Goal: Information Seeking & Learning: Learn about a topic

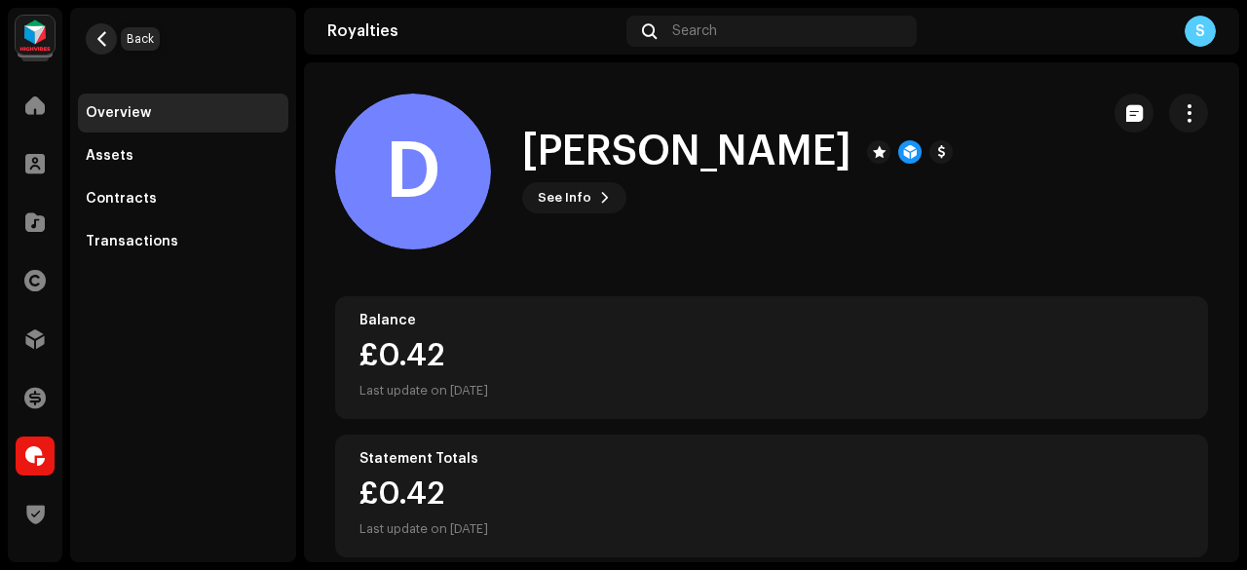
click at [109, 35] on button "button" at bounding box center [101, 38] width 31 height 31
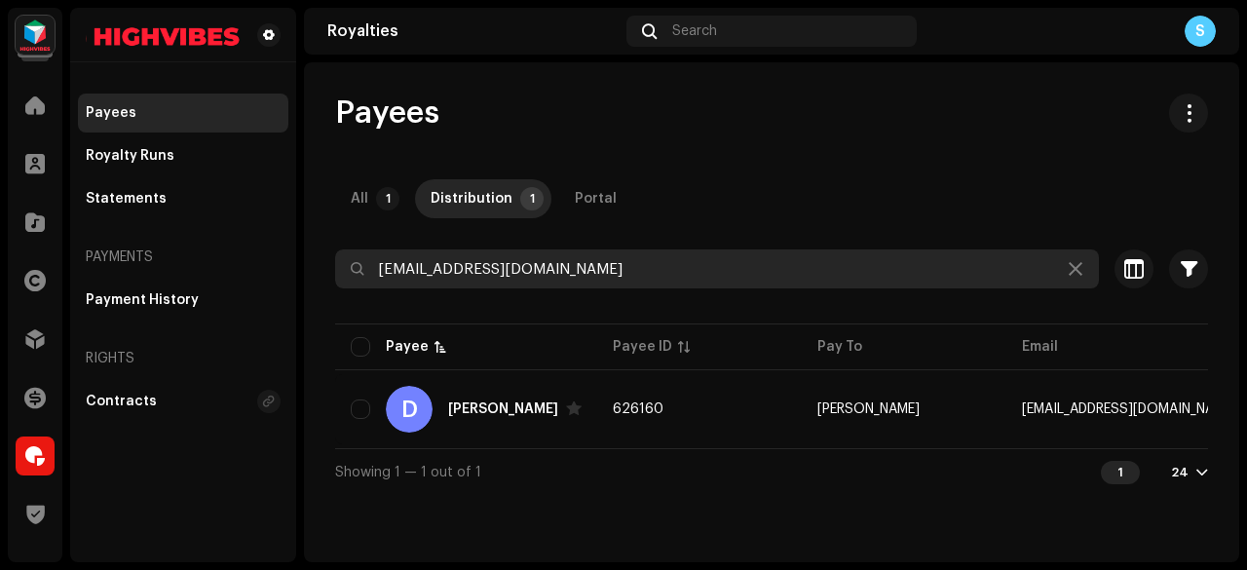
click at [598, 252] on input "duravibes34@gmail.com" at bounding box center [717, 268] width 764 height 39
paste input "holliemonie3"
type input "holliemonie3@gmail.com"
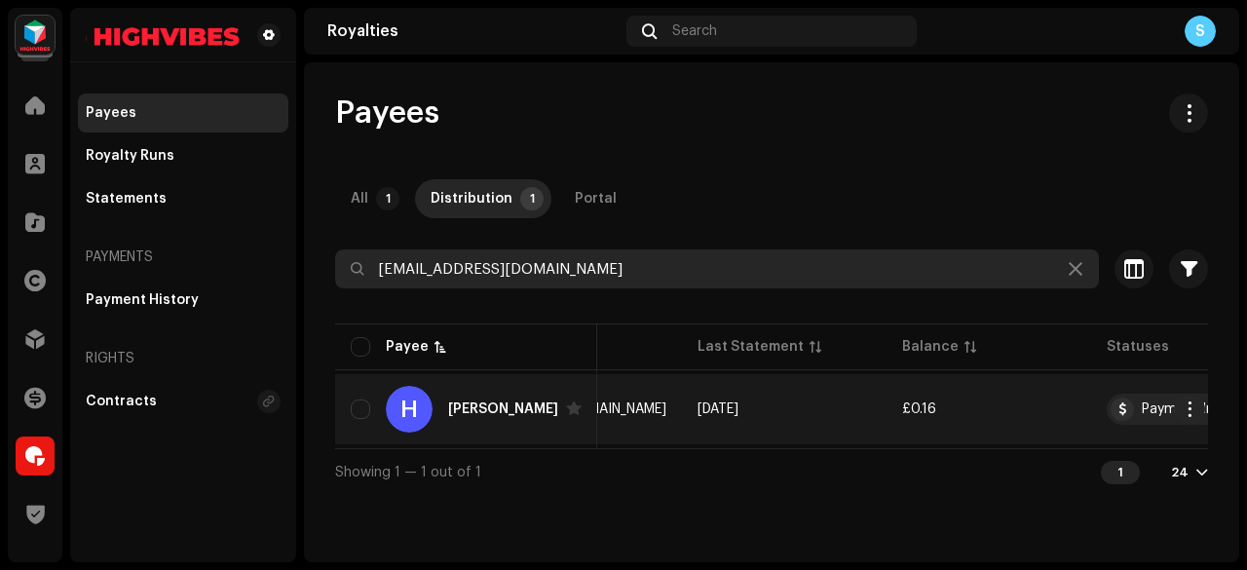
scroll to position [0, 605]
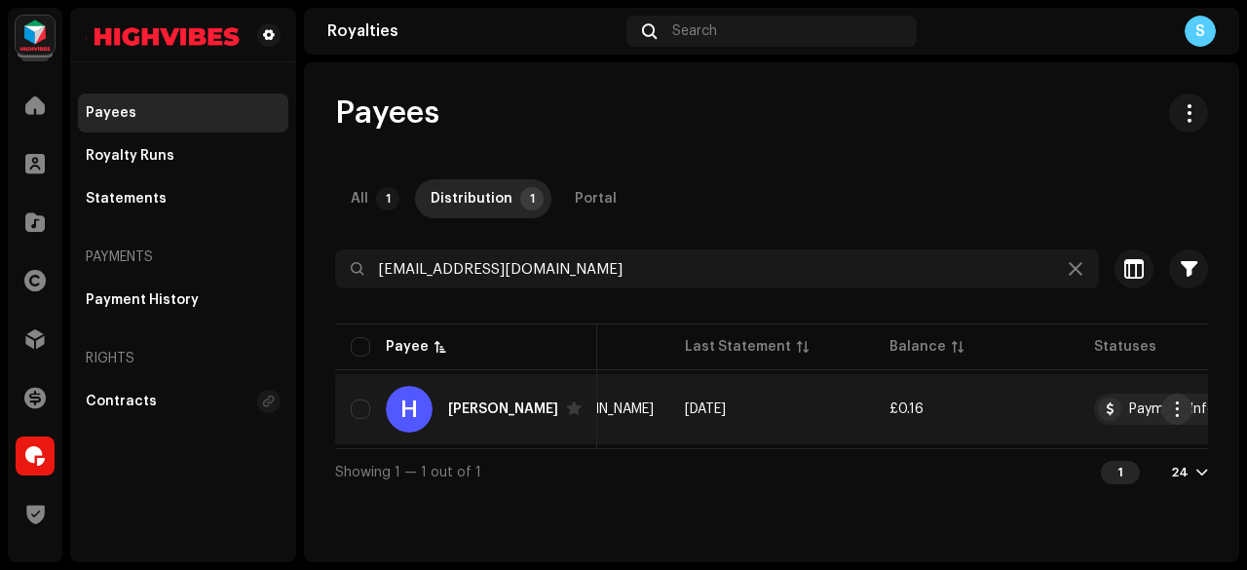
click at [1182, 399] on button "button" at bounding box center [1176, 409] width 31 height 31
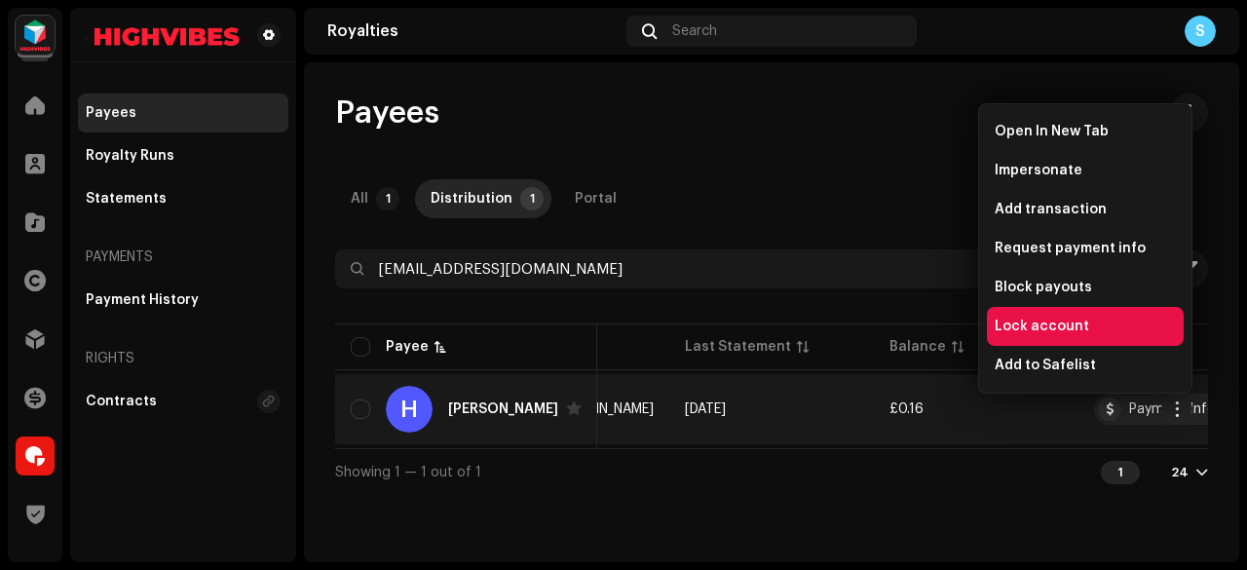
click at [1120, 311] on div "Lock account" at bounding box center [1085, 326] width 197 height 39
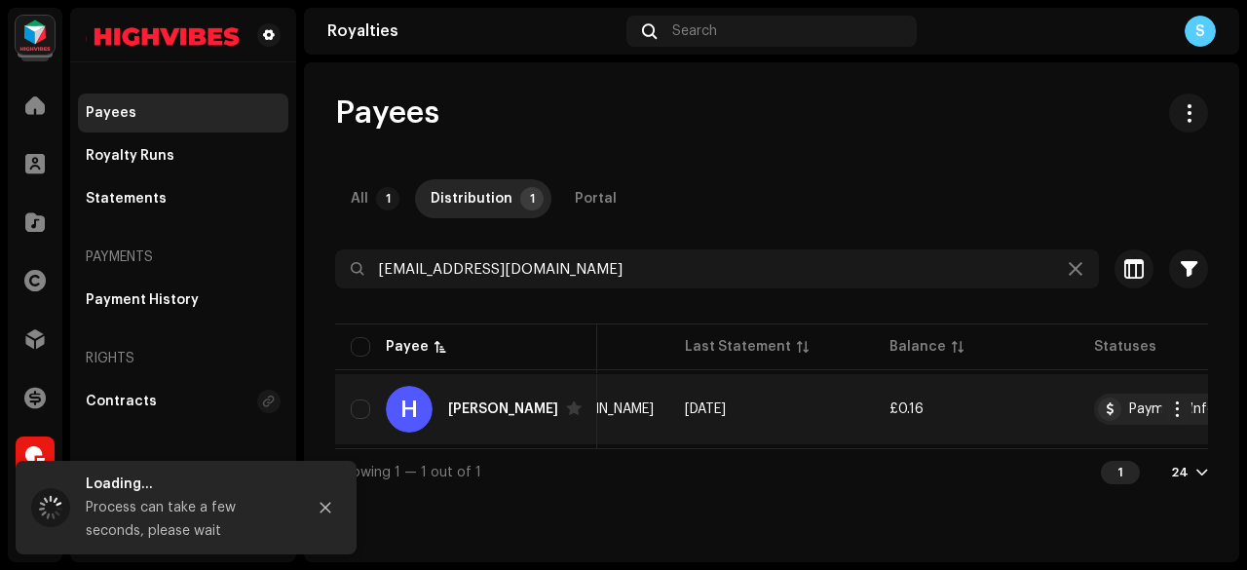
click at [729, 400] on td "Sep 2025" at bounding box center [771, 409] width 205 height 70
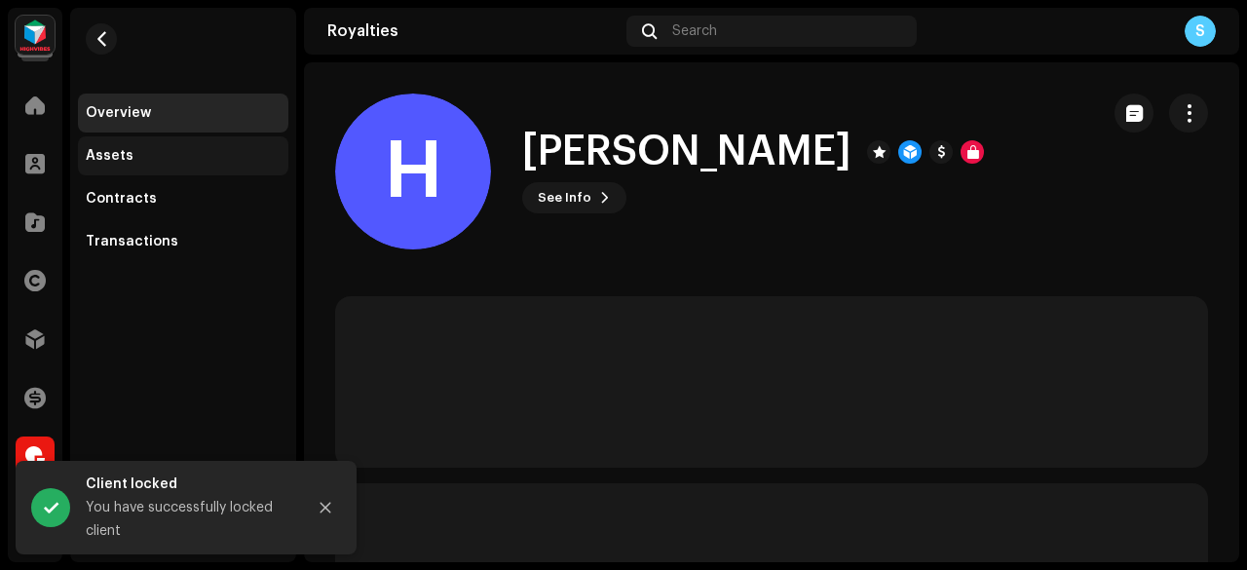
click at [240, 167] on div "Assets" at bounding box center [183, 155] width 210 height 39
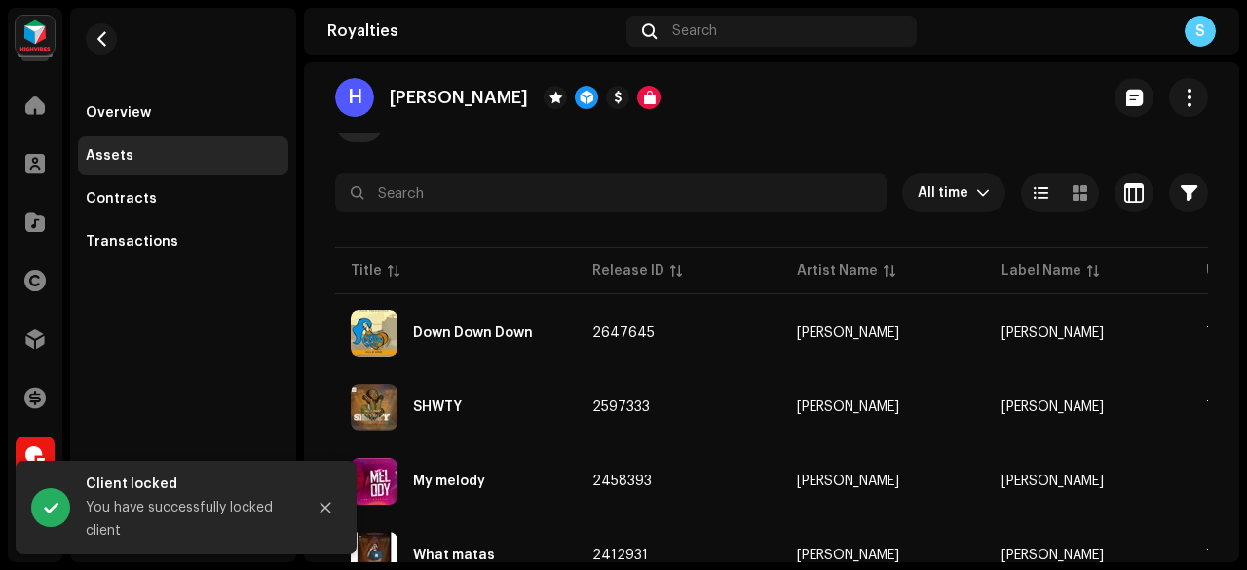
scroll to position [232, 0]
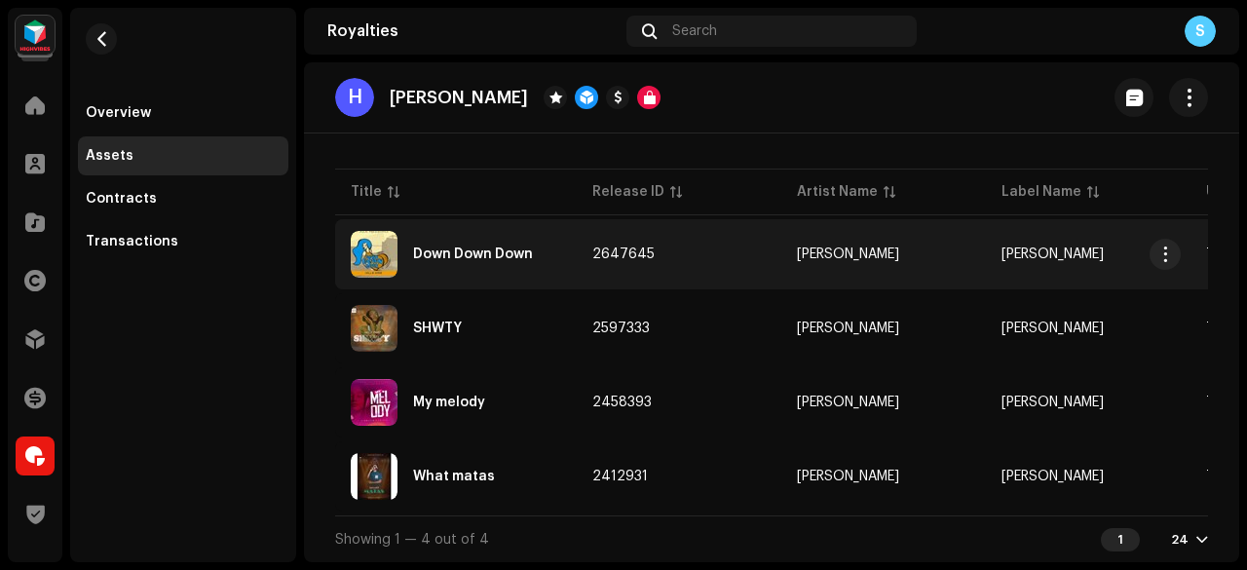
click at [481, 278] on td "Down Down Down" at bounding box center [456, 254] width 242 height 70
click at [472, 264] on div "Down Down Down" at bounding box center [456, 254] width 210 height 47
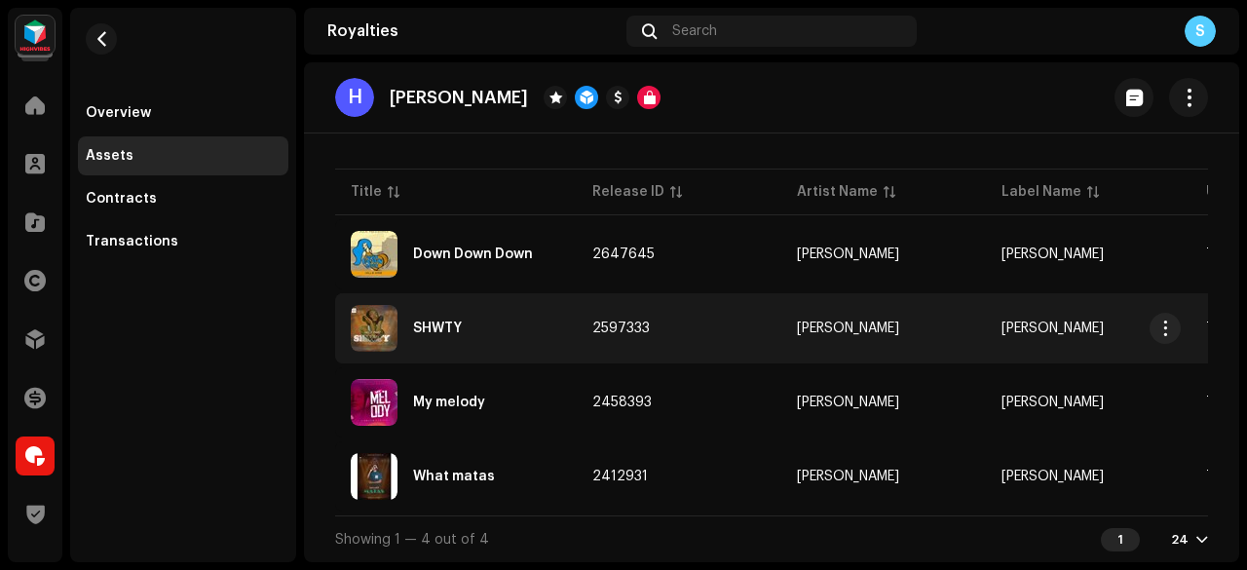
click at [488, 336] on div "SHWTY" at bounding box center [456, 328] width 210 height 47
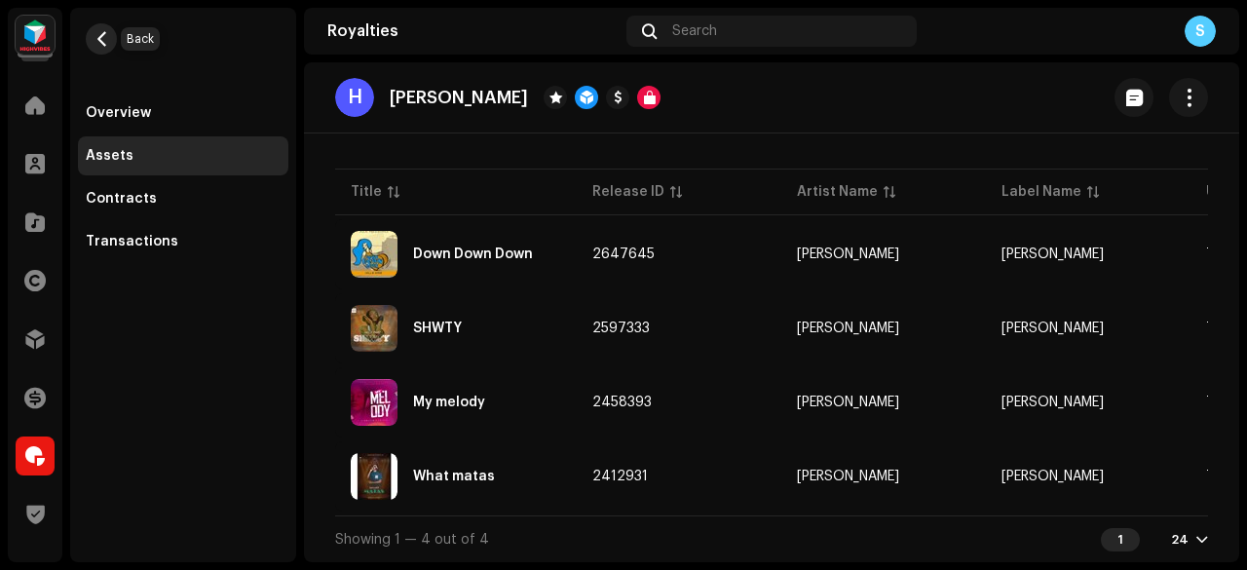
click at [101, 38] on span "button" at bounding box center [102, 39] width 15 height 16
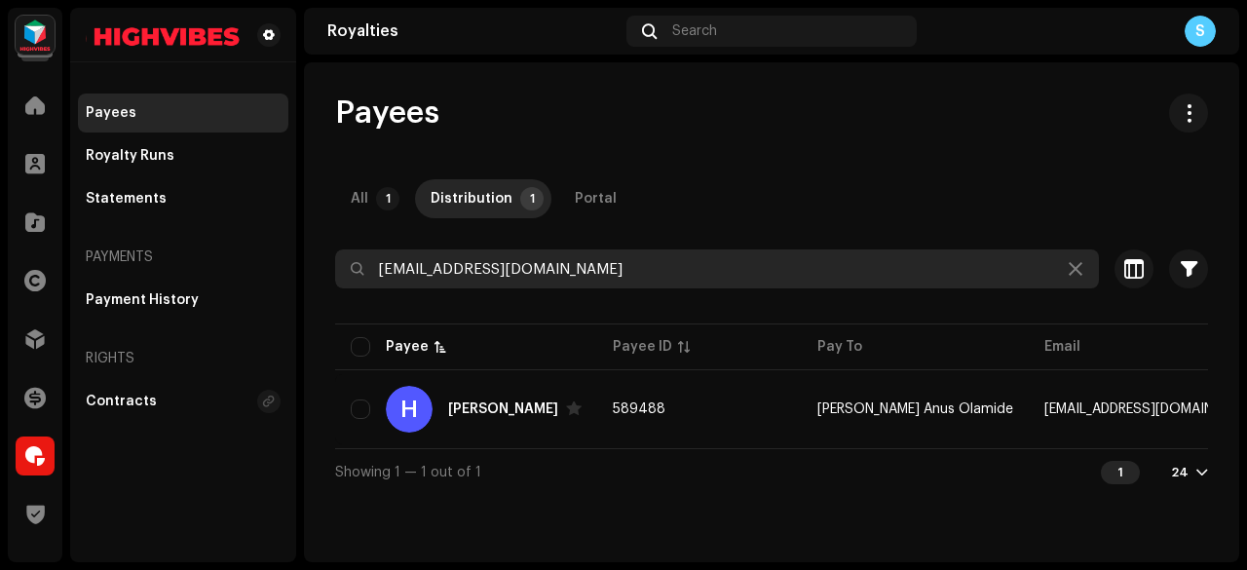
click at [599, 249] on input "holliemonie3@gmail.com" at bounding box center [717, 268] width 764 height 39
paste input "Mulleromoregie61"
type input "Mulleromoregie61@gmail.com"
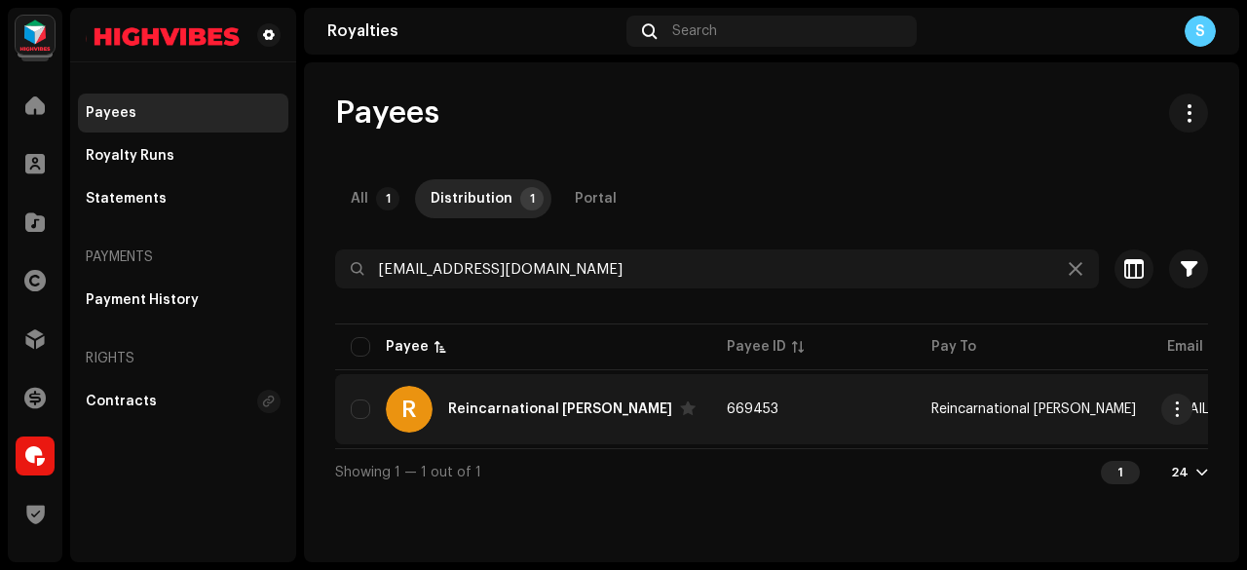
drag, startPoint x: 976, startPoint y: 195, endPoint x: 750, endPoint y: 424, distance: 321.7
click at [750, 424] on div "Payees All 1 Distribution 1 Portal Mulleromoregie61@gmail.com Selected 0 Select…" at bounding box center [771, 294] width 935 height 401
click at [750, 424] on td "669453" at bounding box center [813, 409] width 205 height 70
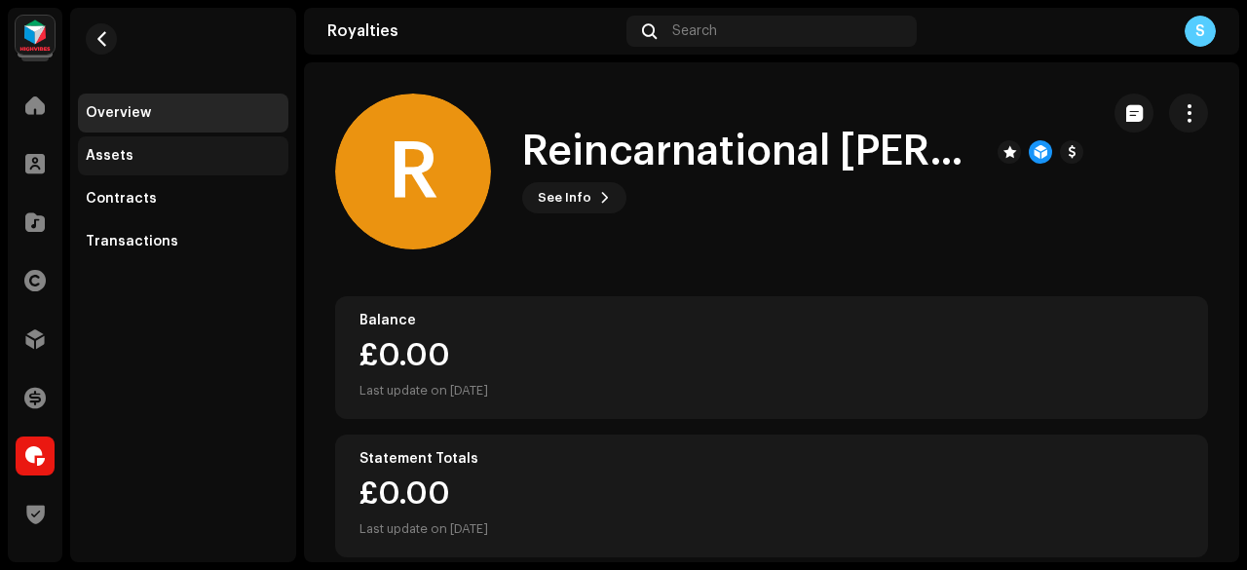
click at [262, 157] on div "Assets" at bounding box center [183, 156] width 195 height 16
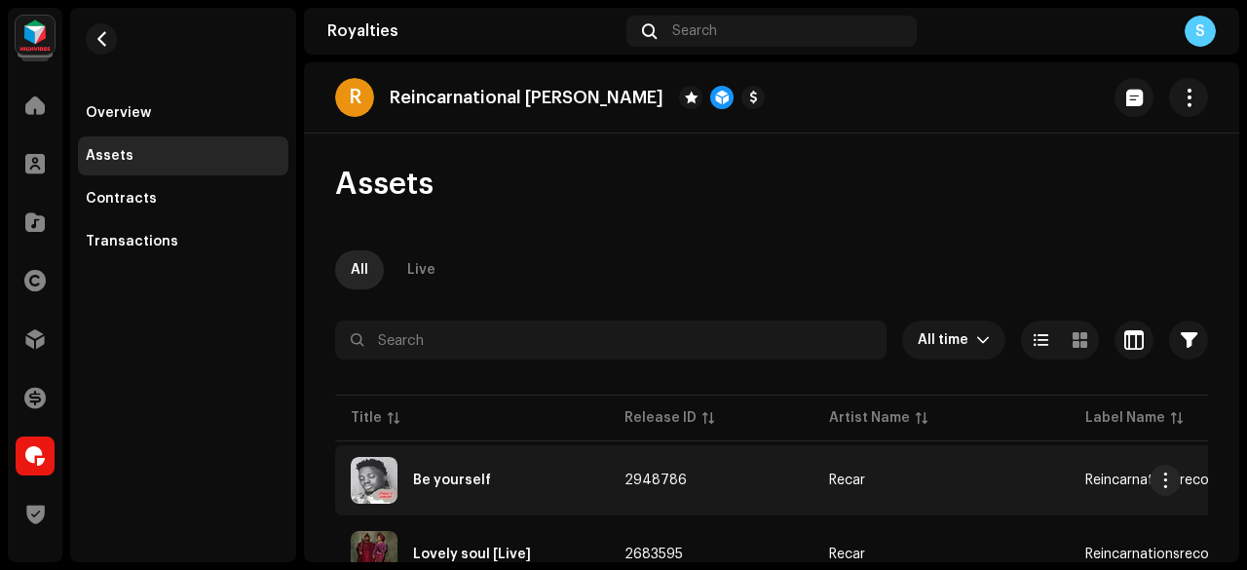
click at [546, 458] on div "Be yourself" at bounding box center [472, 480] width 243 height 47
click at [557, 478] on div "Be yourself" at bounding box center [472, 480] width 243 height 47
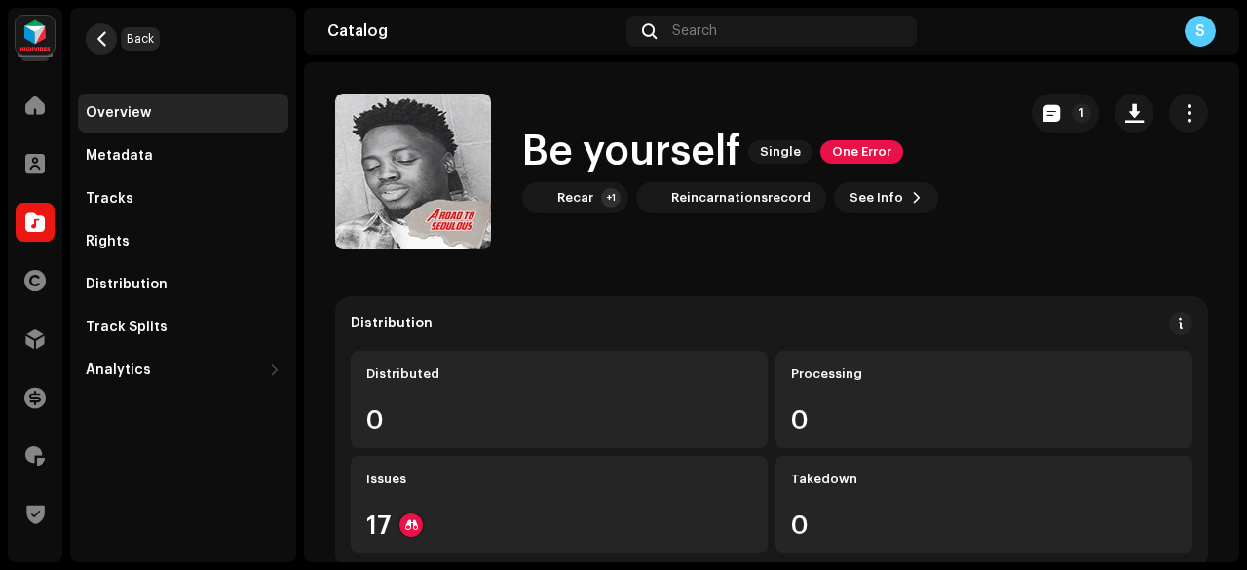
click at [105, 40] on span "button" at bounding box center [102, 39] width 15 height 16
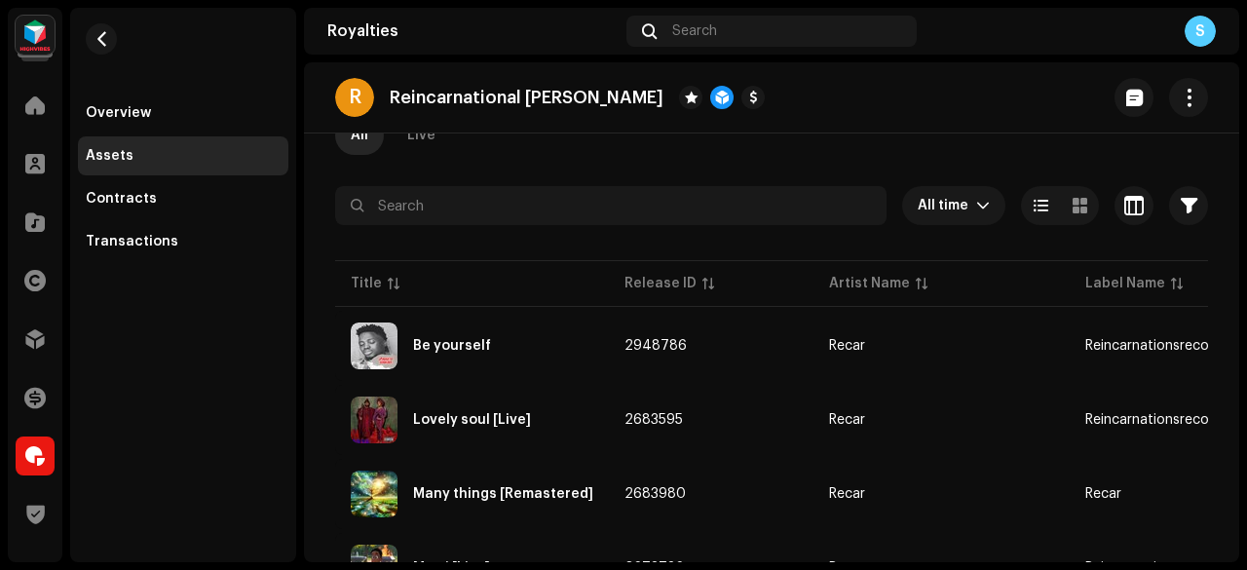
scroll to position [148, 0]
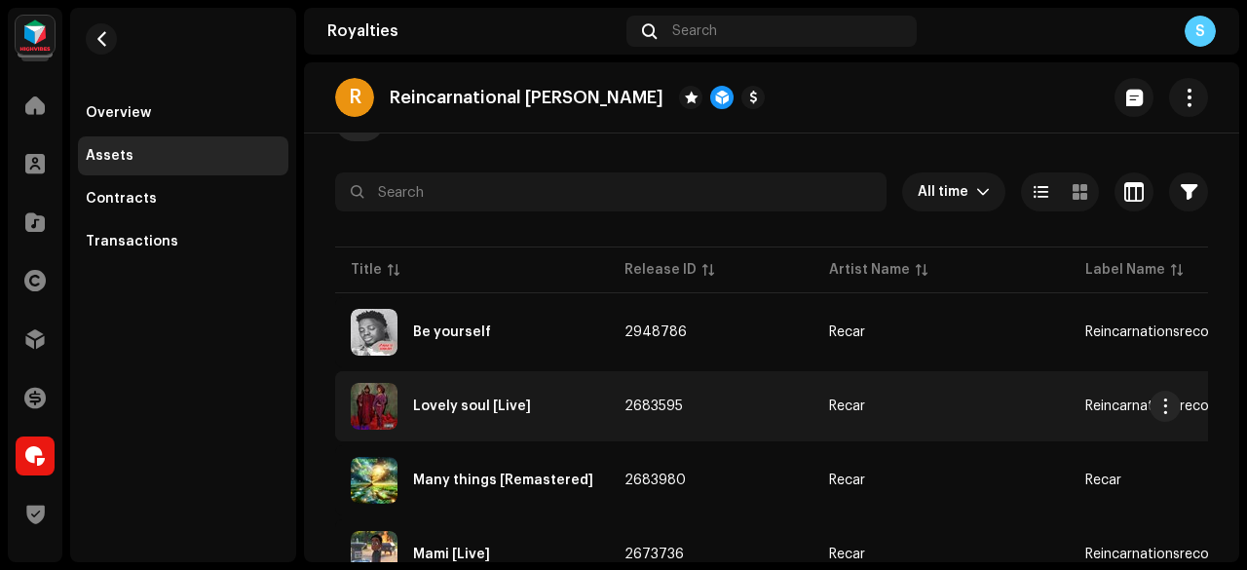
click at [563, 404] on div "Lovely soul [Live]" at bounding box center [472, 406] width 243 height 47
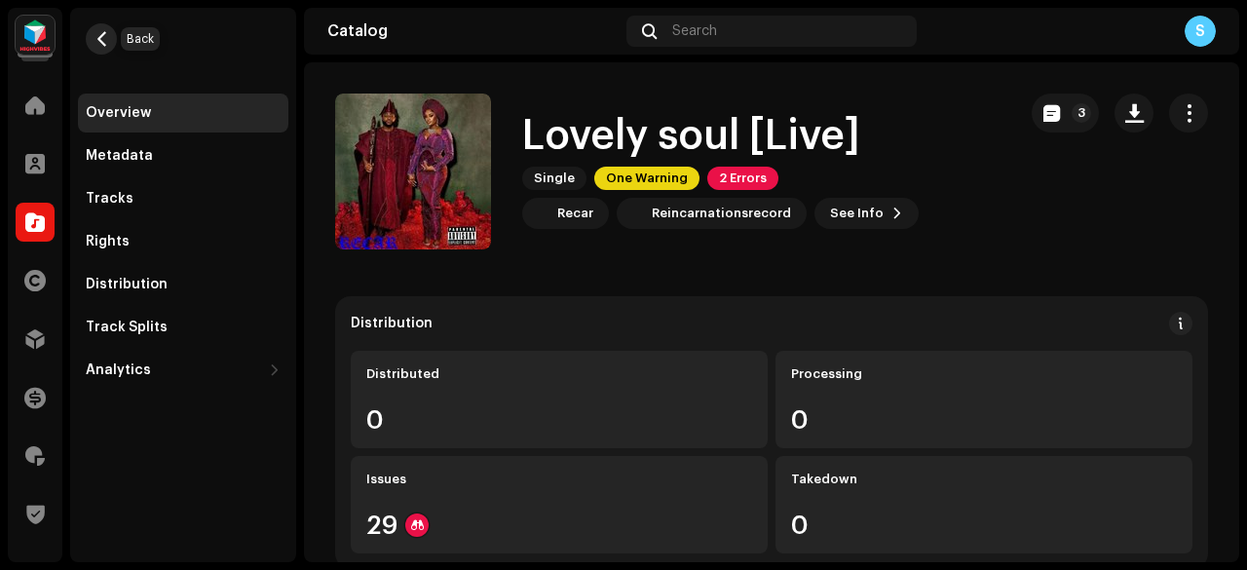
click at [94, 47] on button "button" at bounding box center [101, 38] width 31 height 31
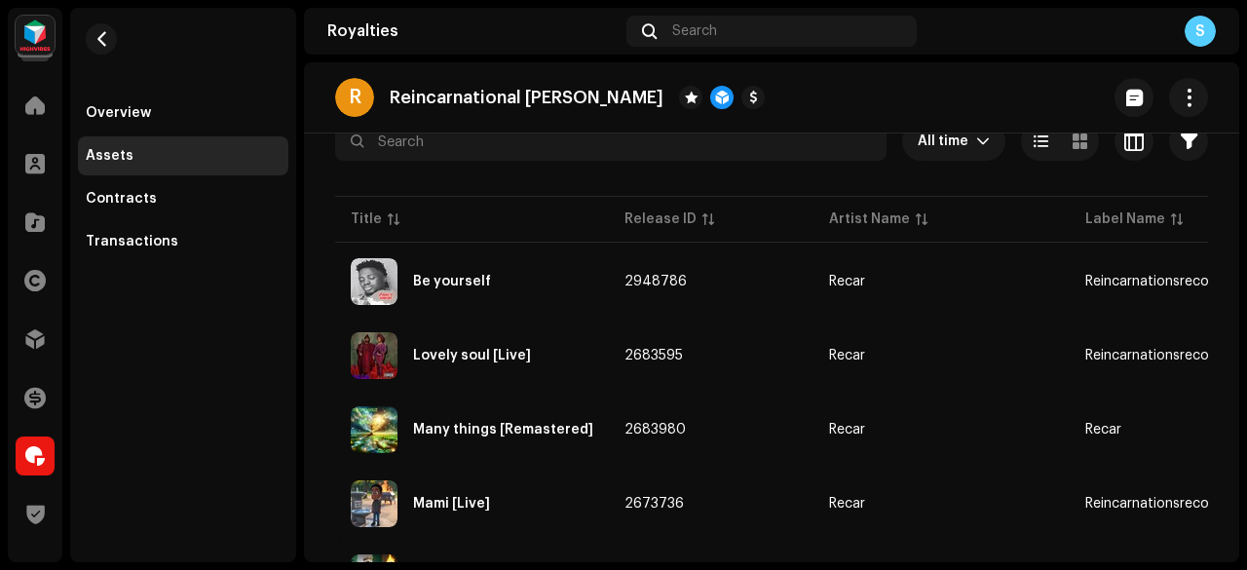
scroll to position [208, 0]
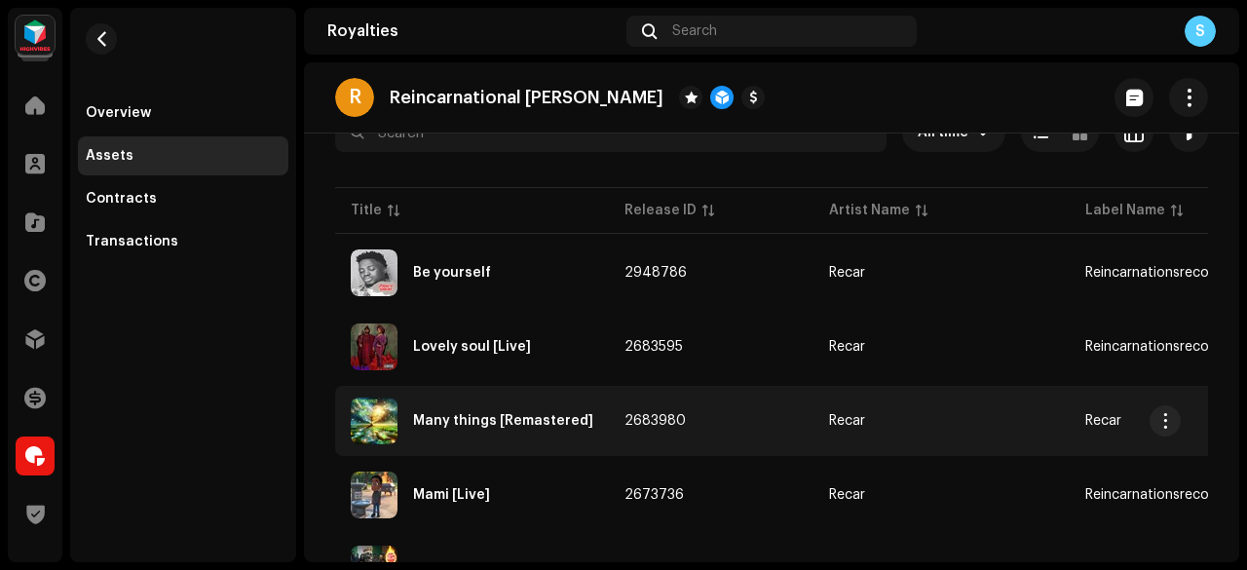
click at [548, 440] on div "Many things [Remastered]" at bounding box center [472, 421] width 243 height 47
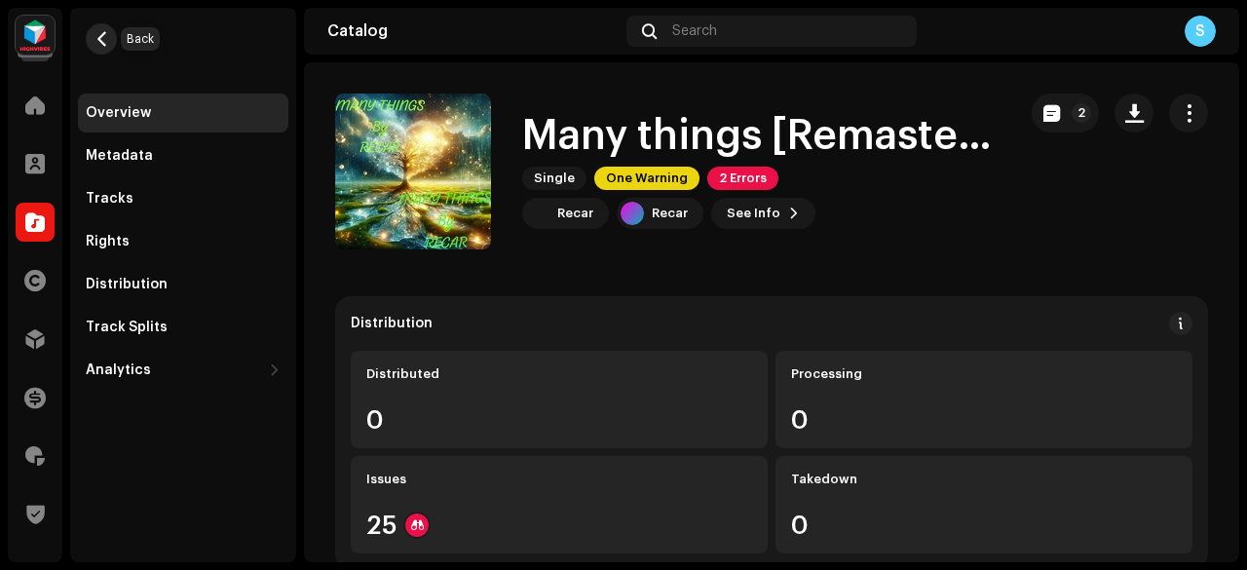
click at [99, 31] on span "button" at bounding box center [102, 39] width 15 height 16
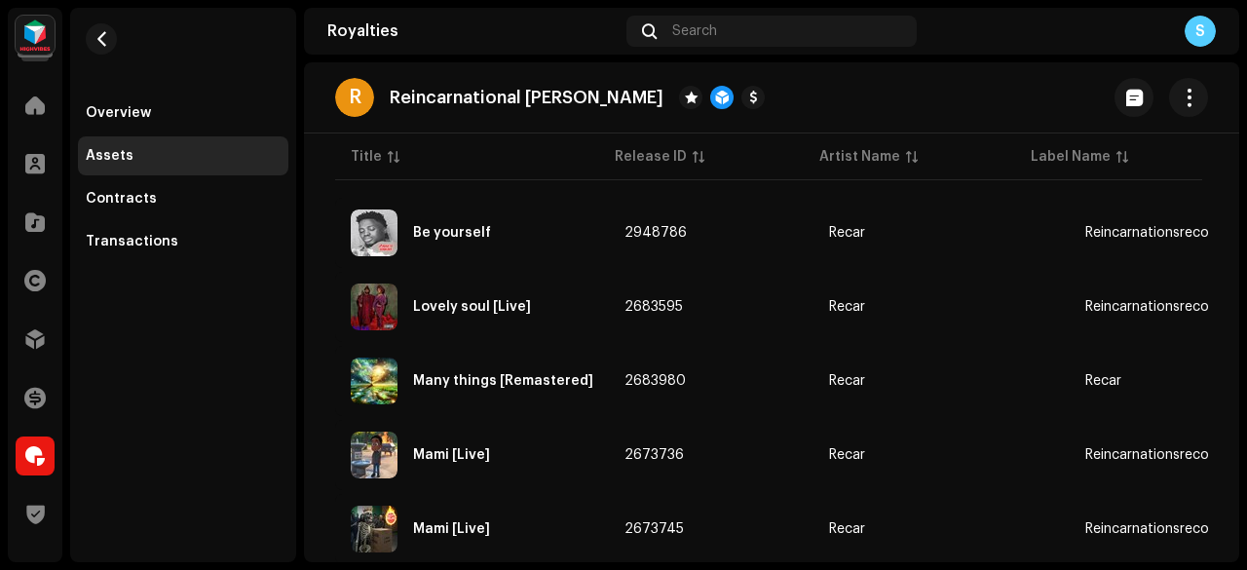
scroll to position [268, 0]
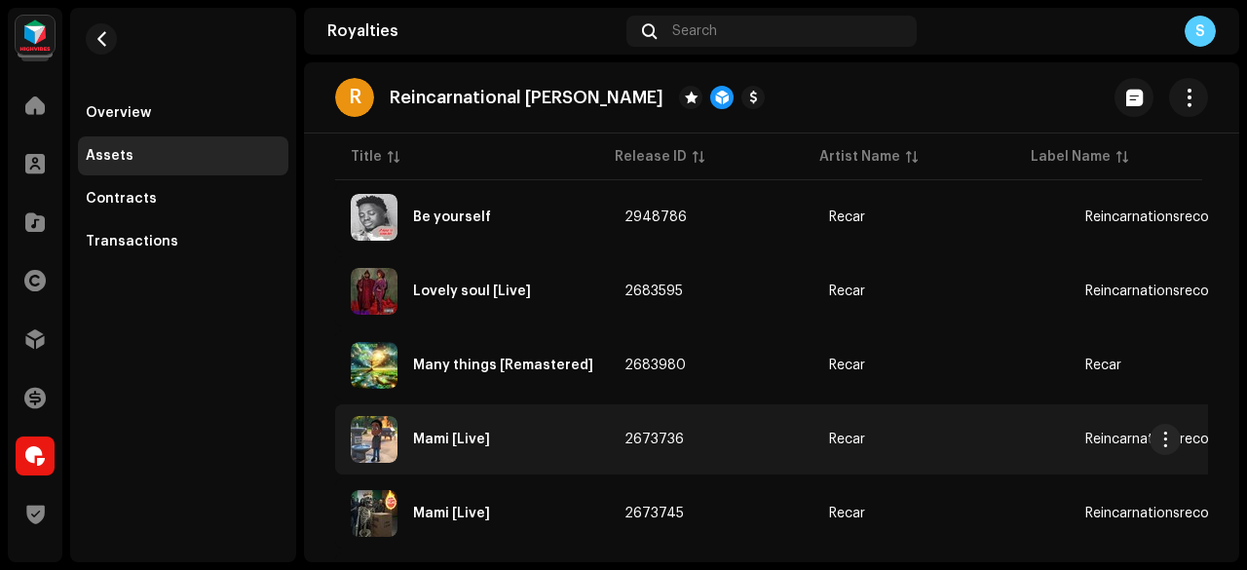
click at [512, 429] on div "Mami [Live]" at bounding box center [472, 439] width 243 height 47
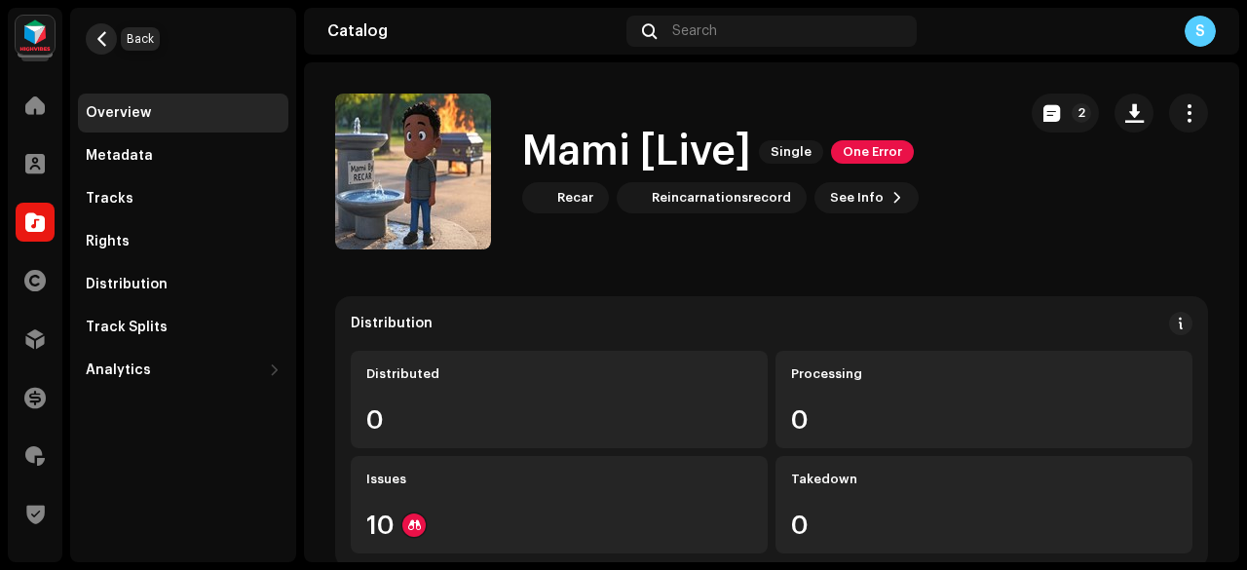
click at [101, 36] on span "button" at bounding box center [102, 39] width 15 height 16
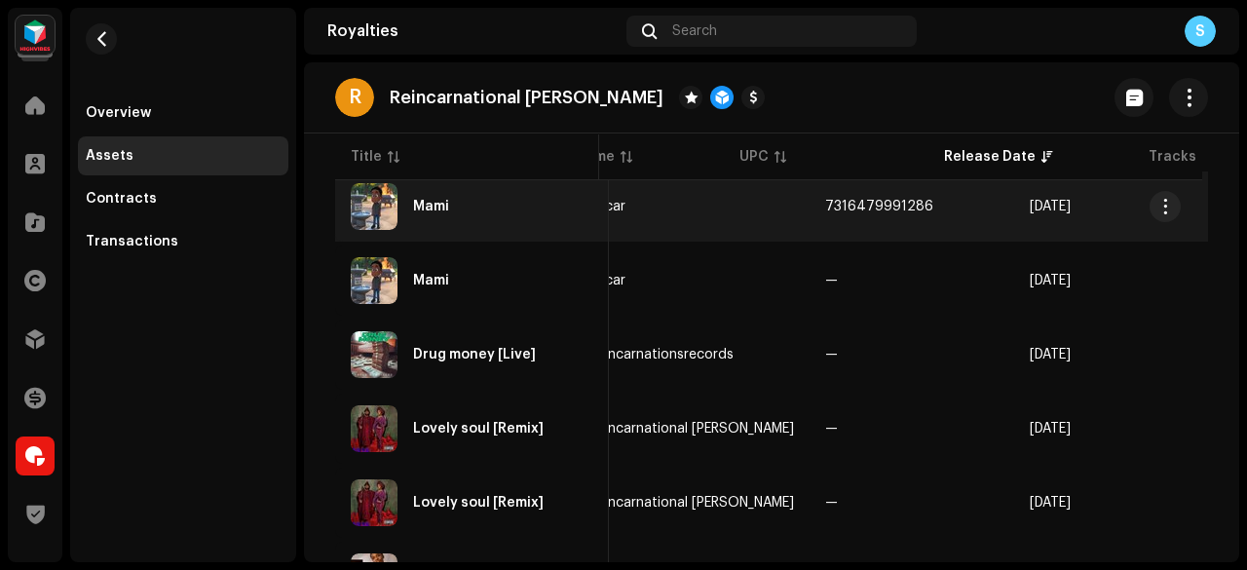
click at [666, 208] on td "Recar" at bounding box center [692, 206] width 236 height 70
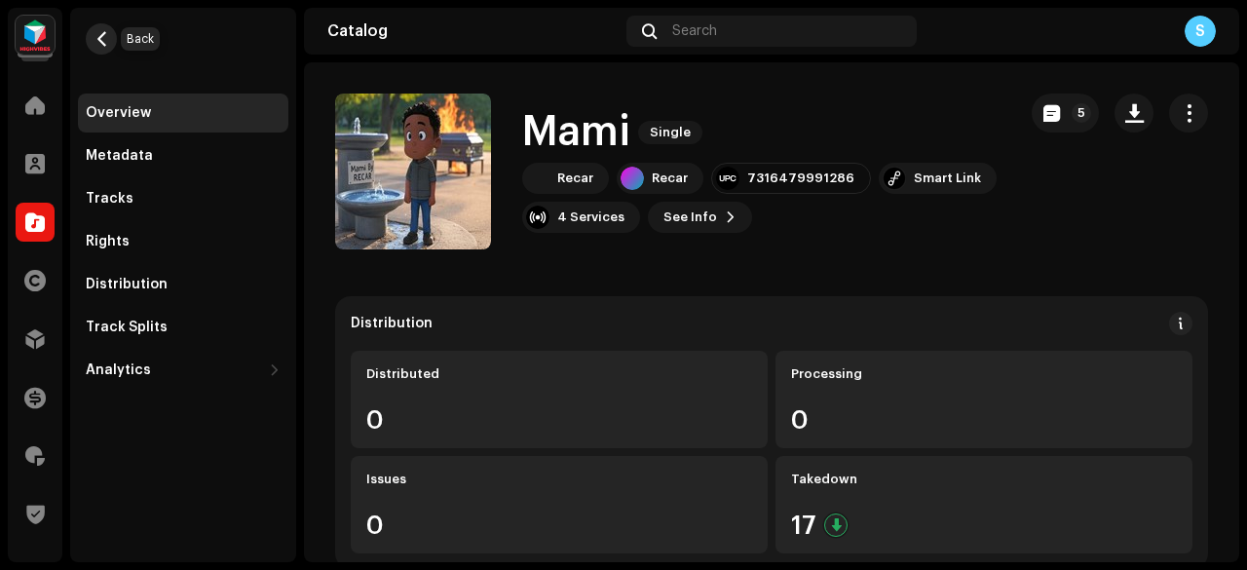
click at [99, 29] on button "button" at bounding box center [101, 38] width 31 height 31
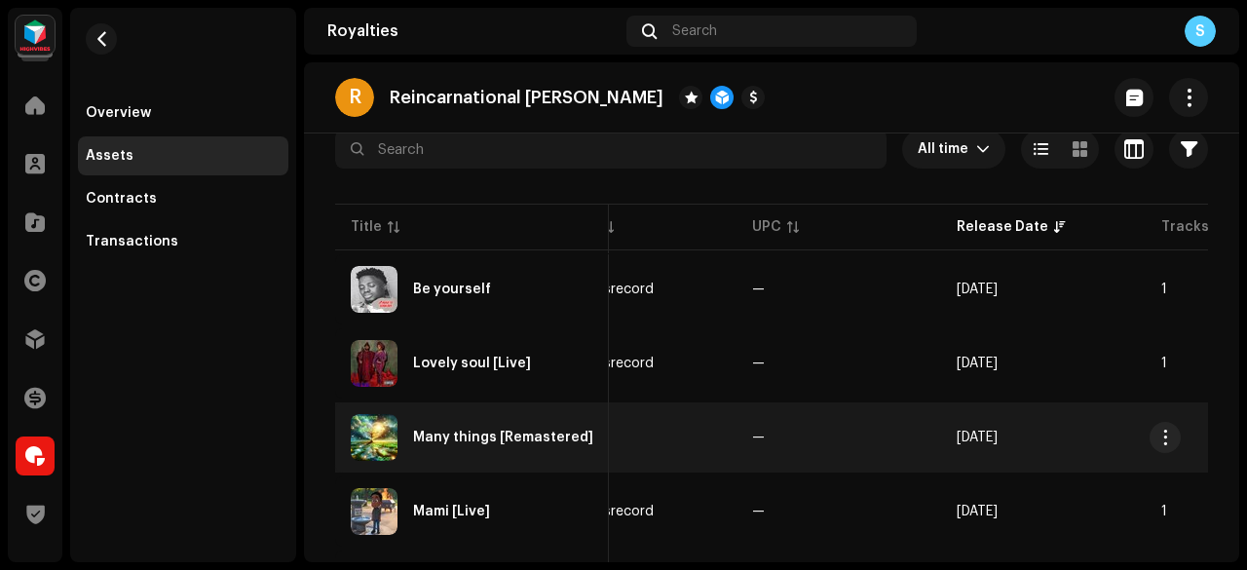
scroll to position [173, 0]
